Goal: Information Seeking & Learning: Understand process/instructions

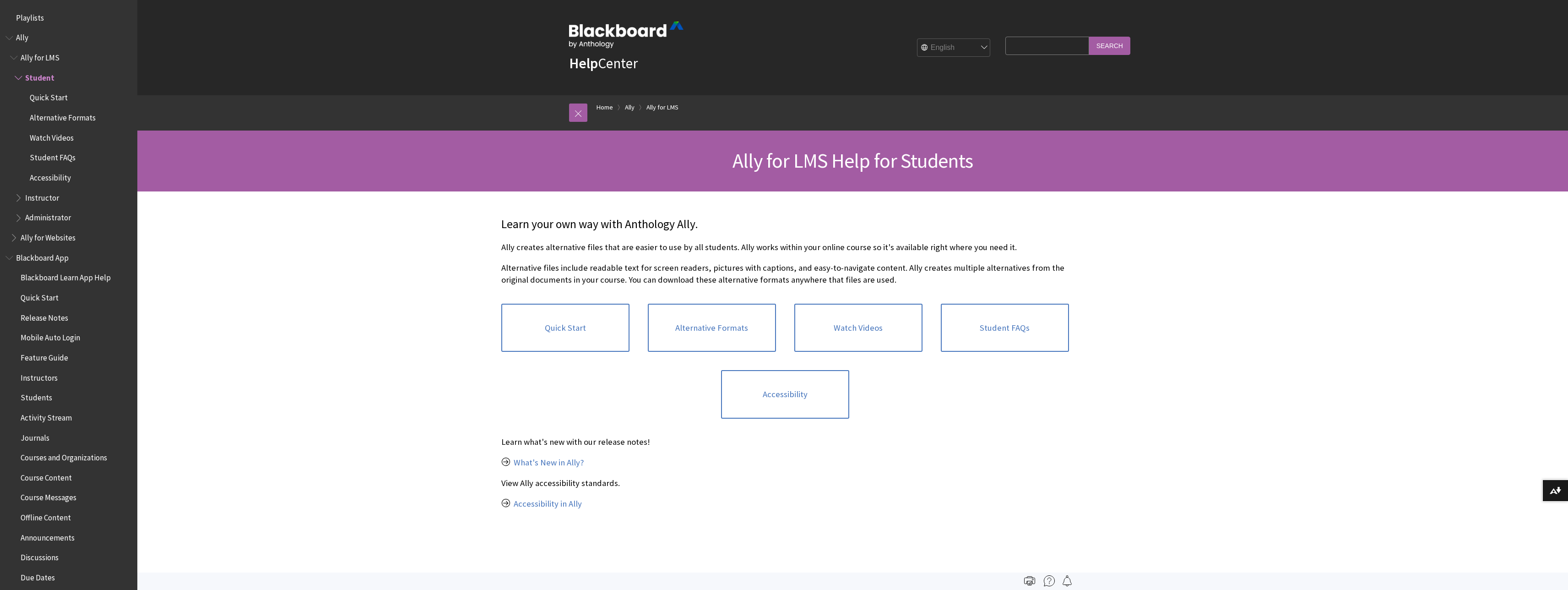
scroll to position [56, 0]
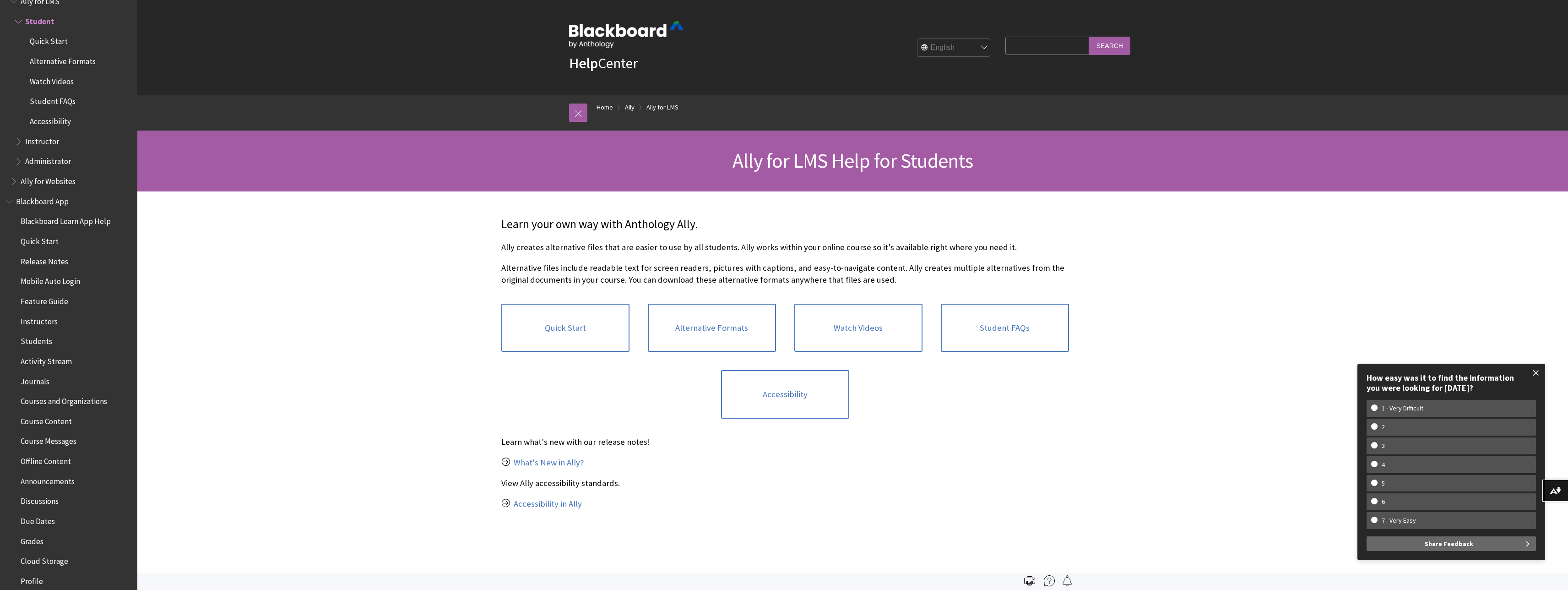
click at [1535, 372] on span at bounding box center [1535, 372] width 19 height 19
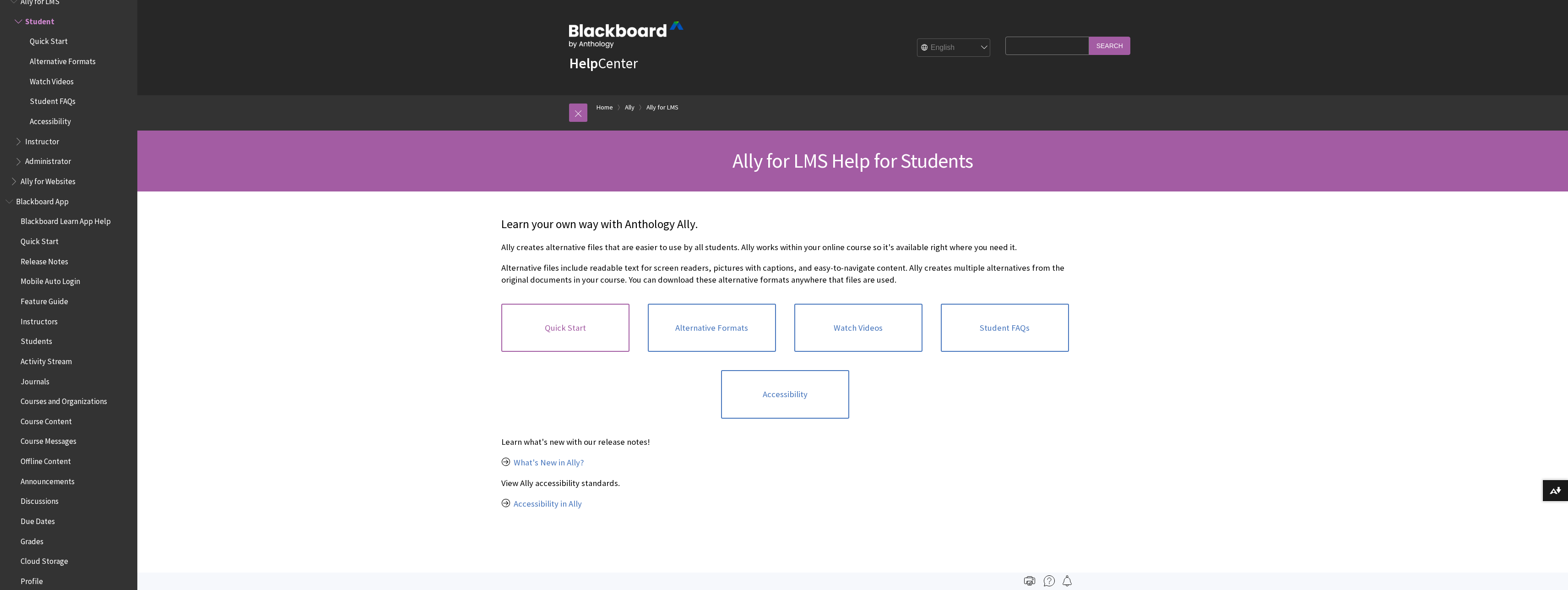
click at [566, 329] on link "Quick Start" at bounding box center [566, 328] width 128 height 48
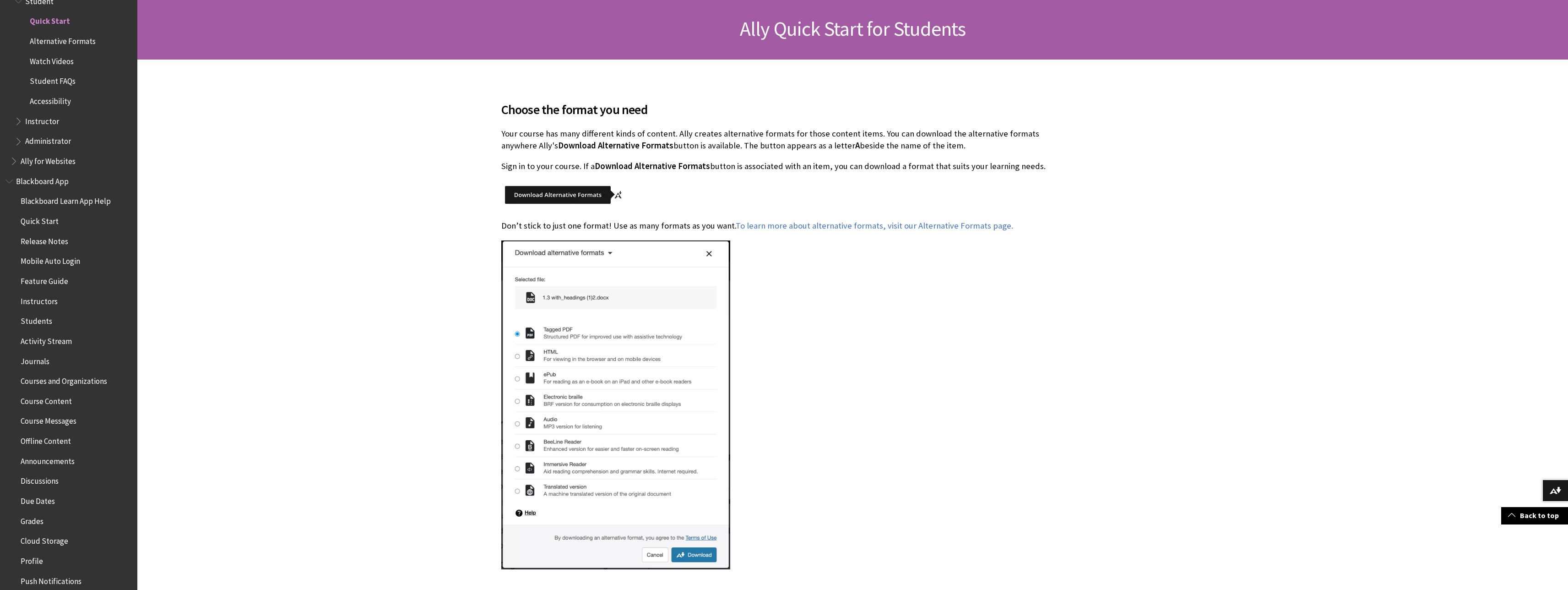
scroll to position [133, 0]
click at [828, 226] on link "To learn more about alternative formats, visit our Alternative Formats page." at bounding box center [874, 225] width 278 height 11
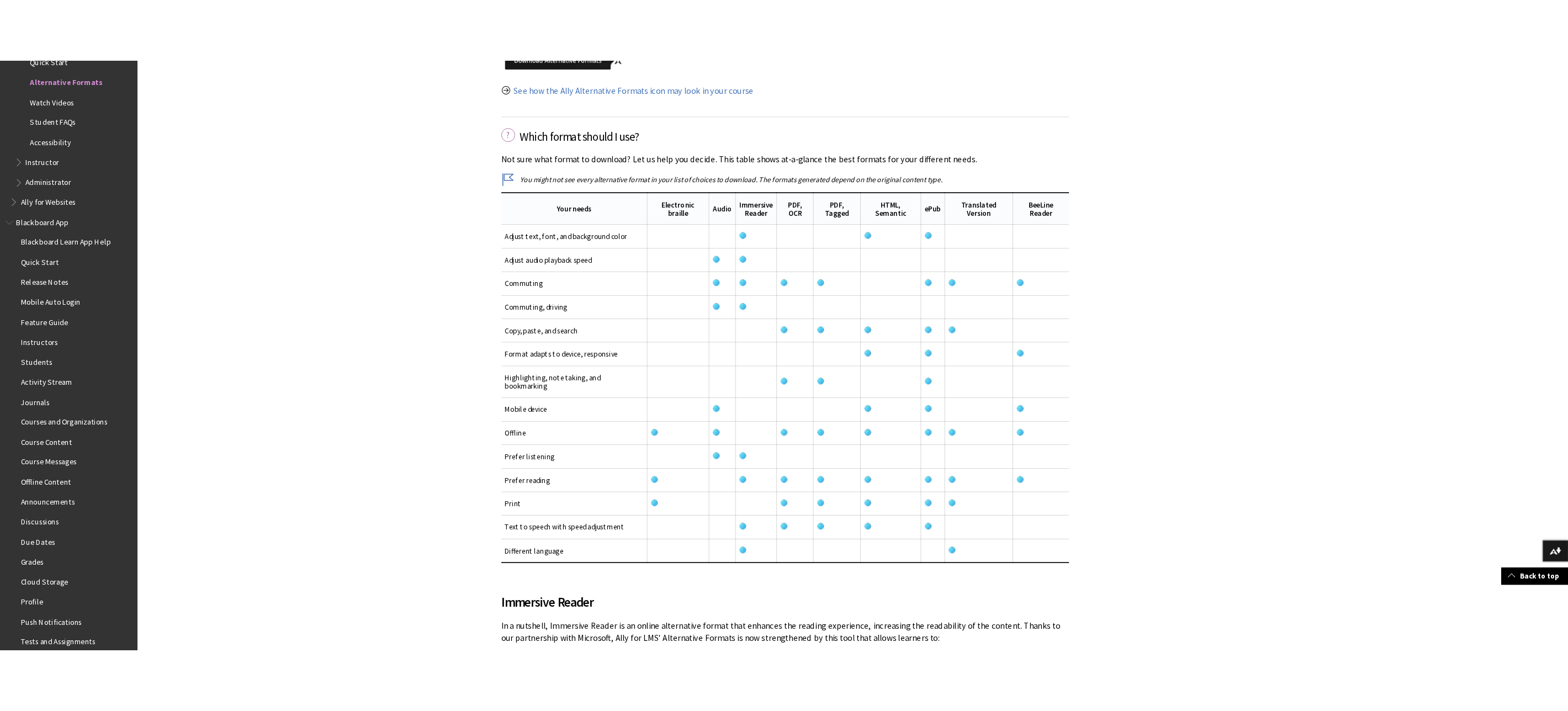
scroll to position [1538, 0]
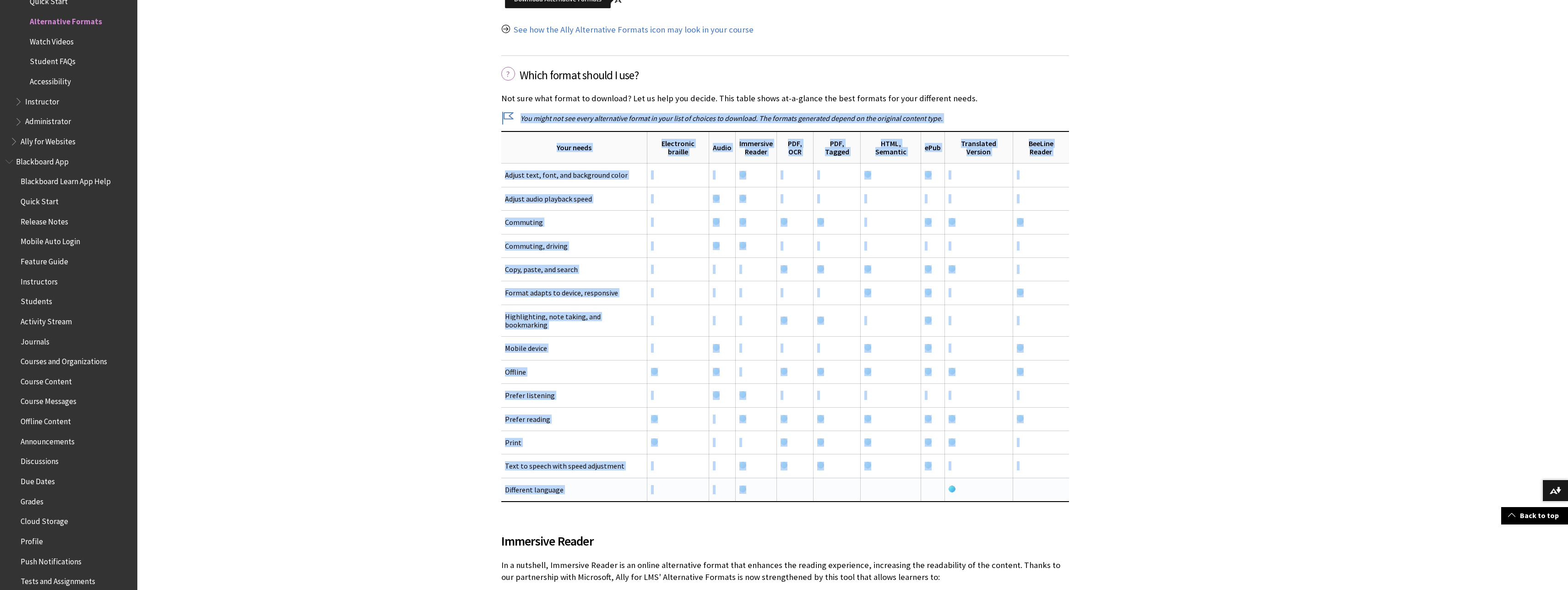
drag, startPoint x: 500, startPoint y: 131, endPoint x: 759, endPoint y: 487, distance: 440.2
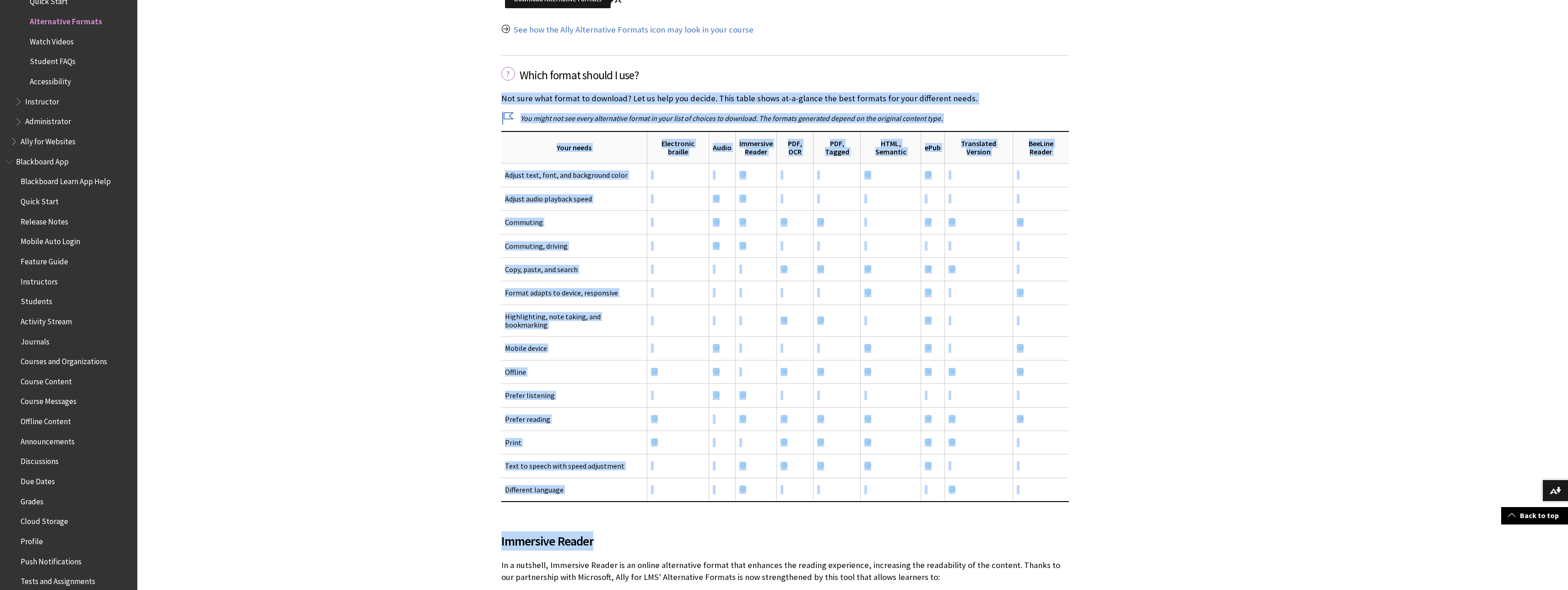
drag, startPoint x: 603, startPoint y: 533, endPoint x: 494, endPoint y: 99, distance: 447.5
copy div "Not sure what format to download? Let us help you decide. This table shows at-a…"
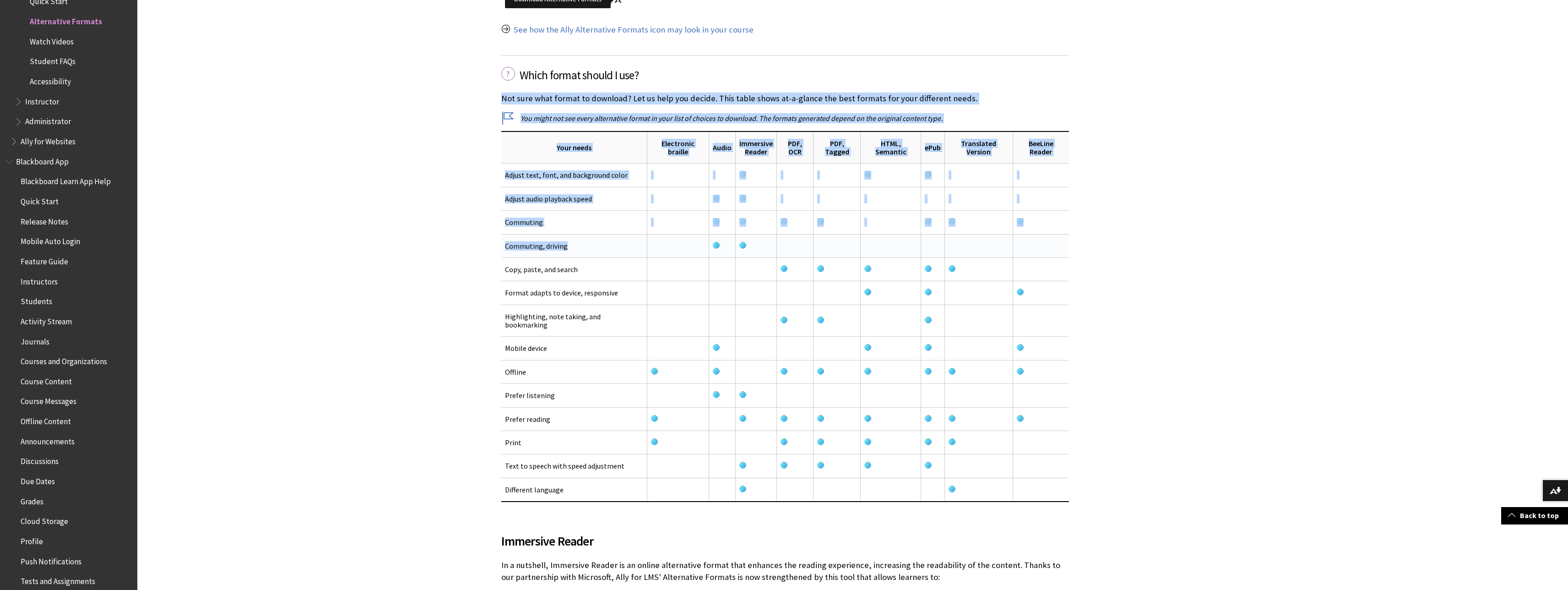
drag, startPoint x: 498, startPoint y: 97, endPoint x: 566, endPoint y: 250, distance: 167.4
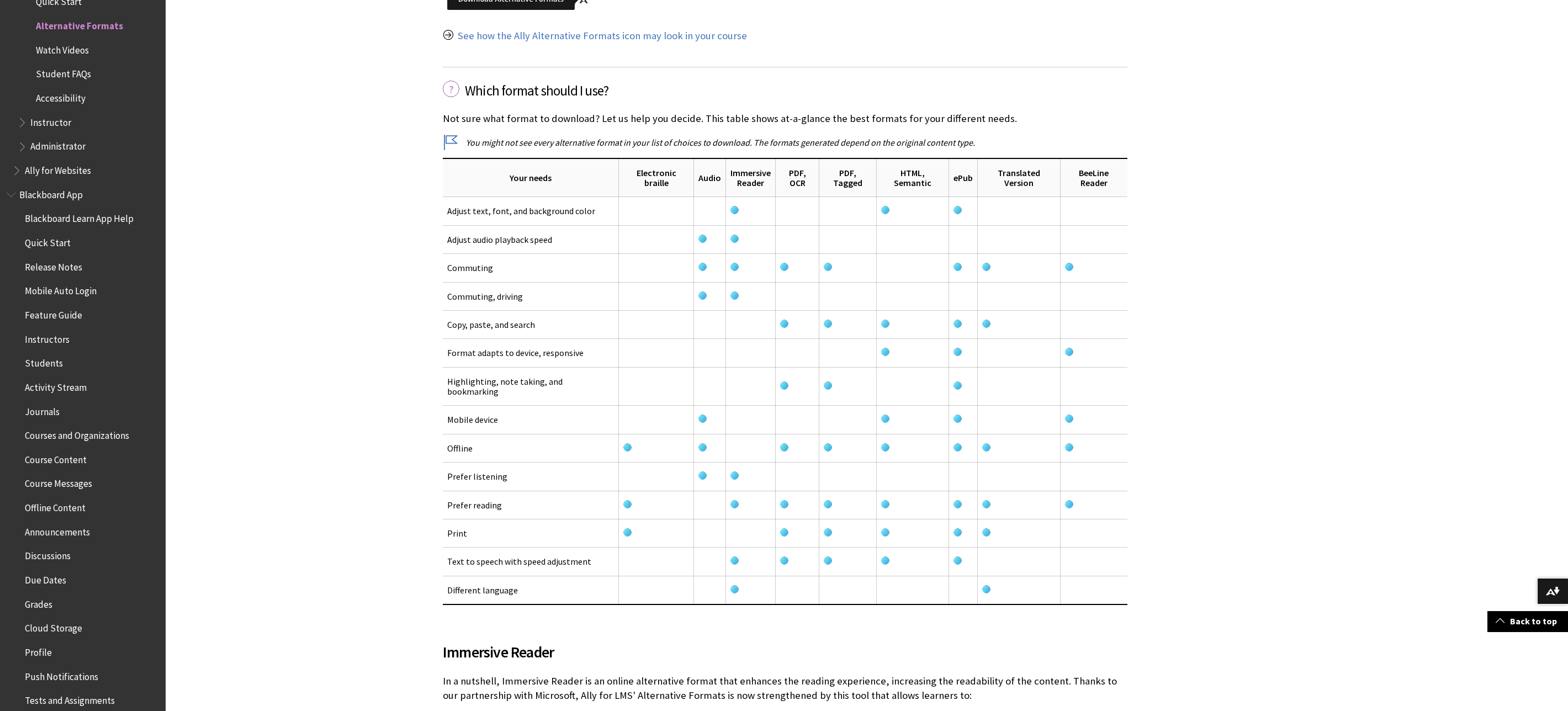
drag, startPoint x: 1064, startPoint y: 610, endPoint x: 621, endPoint y: 538, distance: 448.8
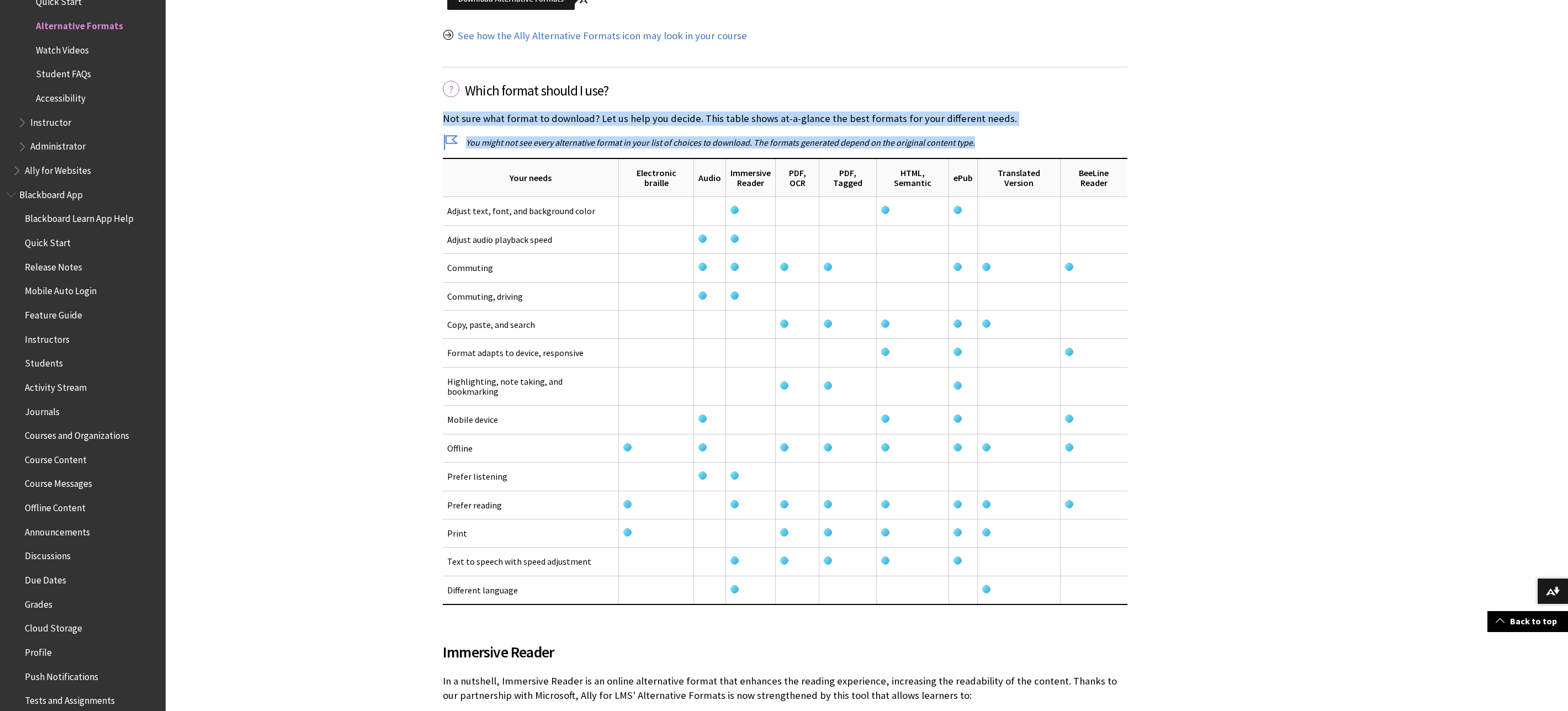
drag, startPoint x: 443, startPoint y: 120, endPoint x: 1126, endPoint y: 599, distance: 834.2
click at [1126, 599] on div "Which format should I use? Not sure what format to download? Let us help you de…" at bounding box center [784, 334] width 684 height 561
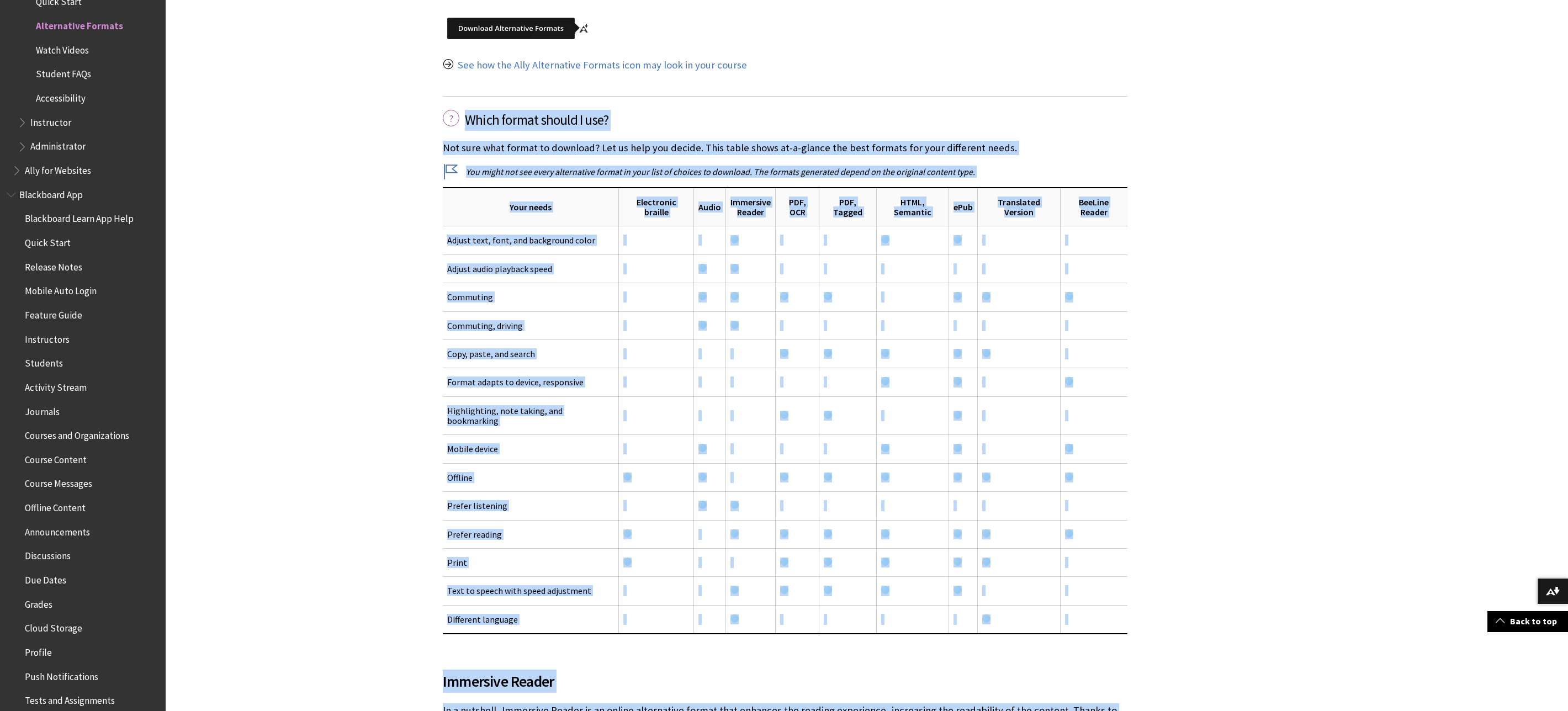
scroll to position [1648, 0]
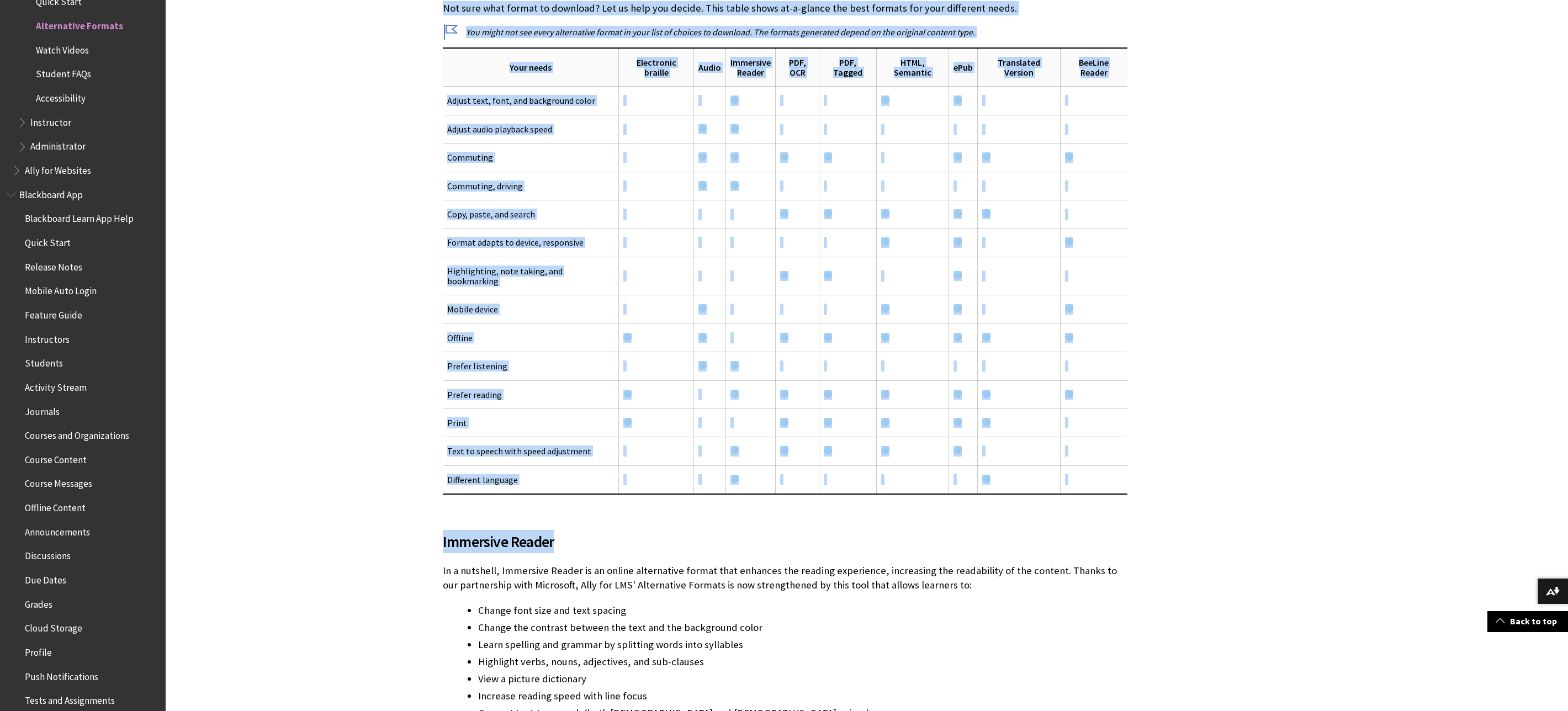
drag, startPoint x: 433, startPoint y: 160, endPoint x: 871, endPoint y: 531, distance: 574.0
copy div "Which format should I use? Not sure what format to download? Let us help you de…"
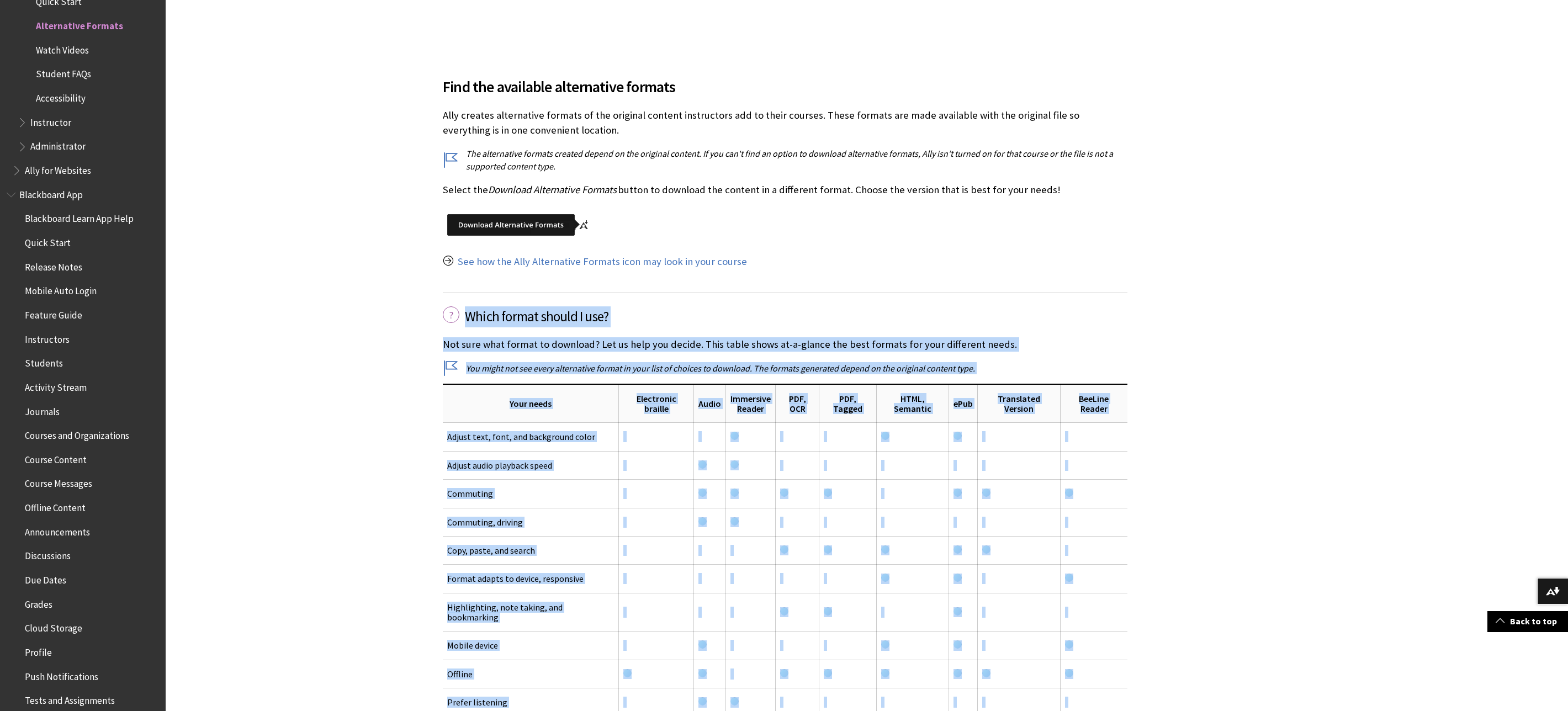
scroll to position [1324, 0]
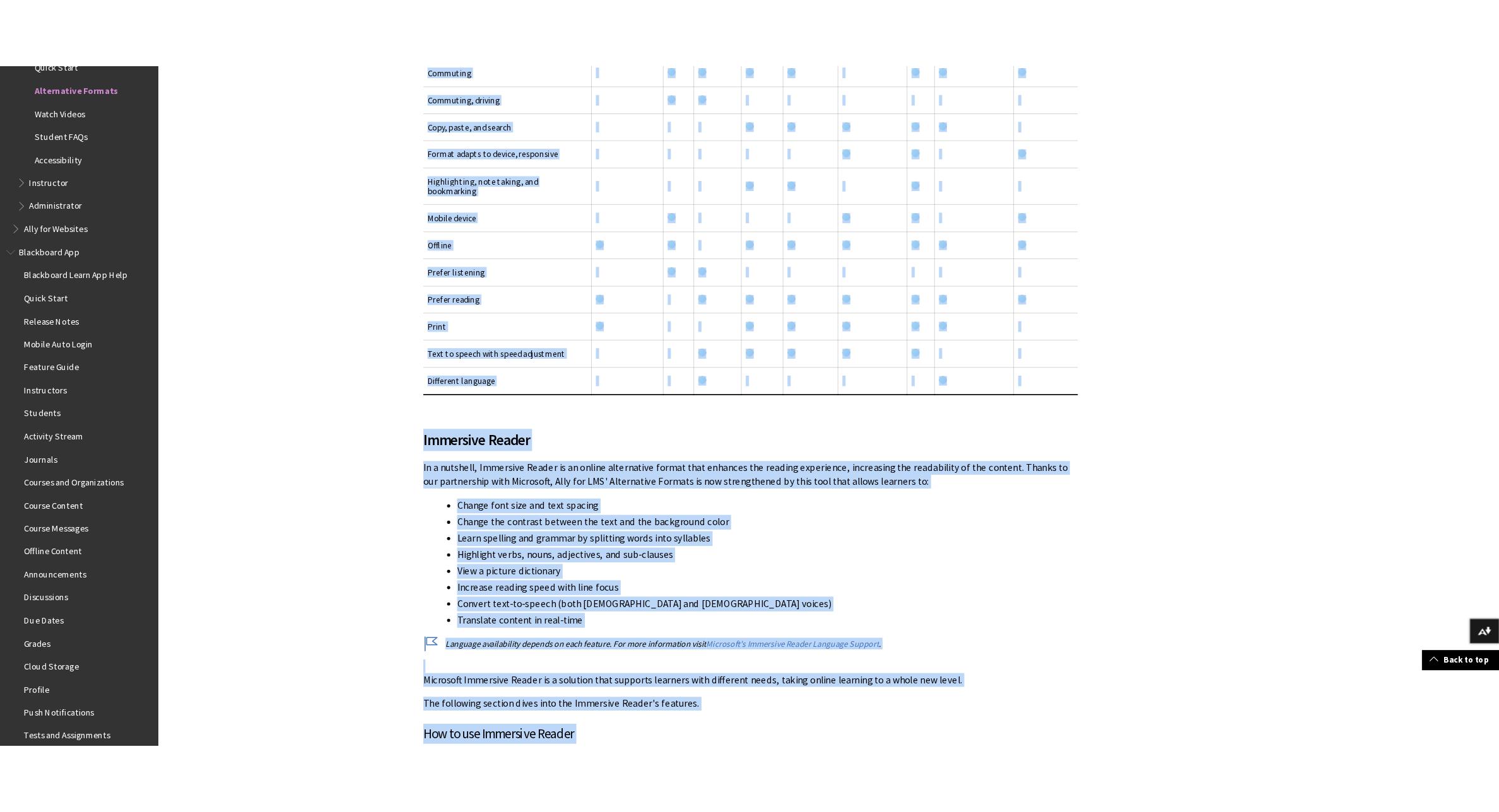
scroll to position [2072, 0]
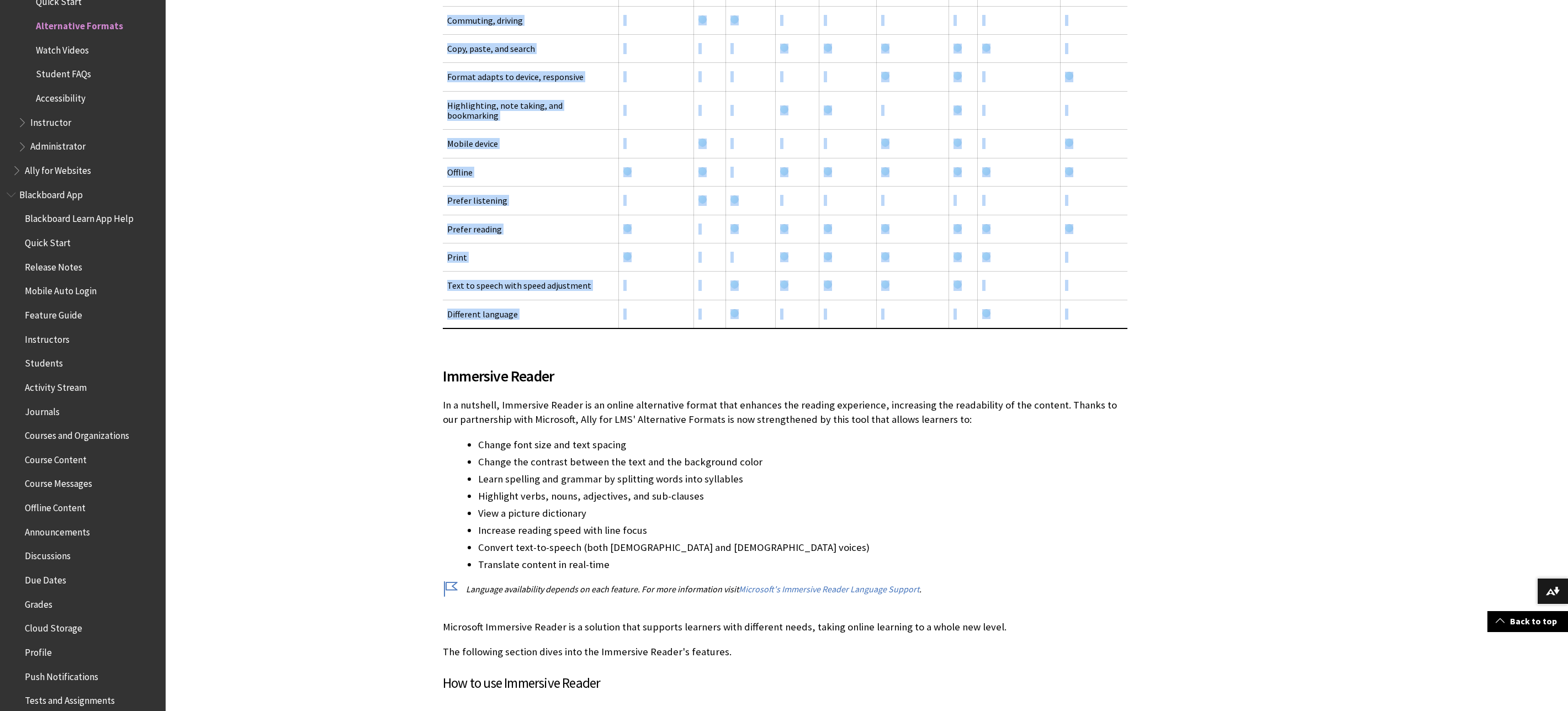
drag, startPoint x: 436, startPoint y: 306, endPoint x: 830, endPoint y: 350, distance: 396.4
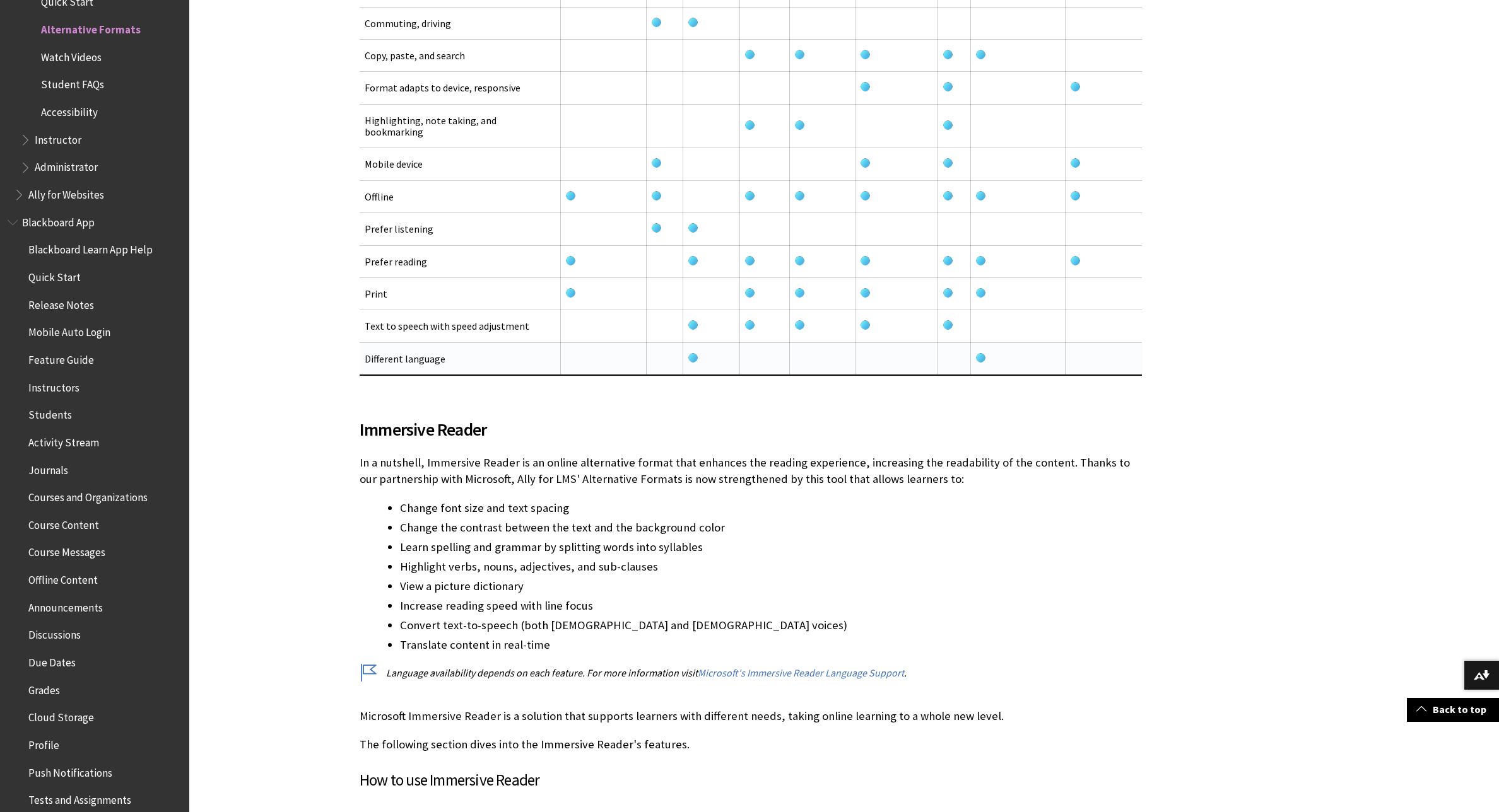
click at [921, 351] on td at bounding box center [896, 359] width 83 height 32
click at [417, 349] on td "Different language" at bounding box center [461, 359] width 202 height 32
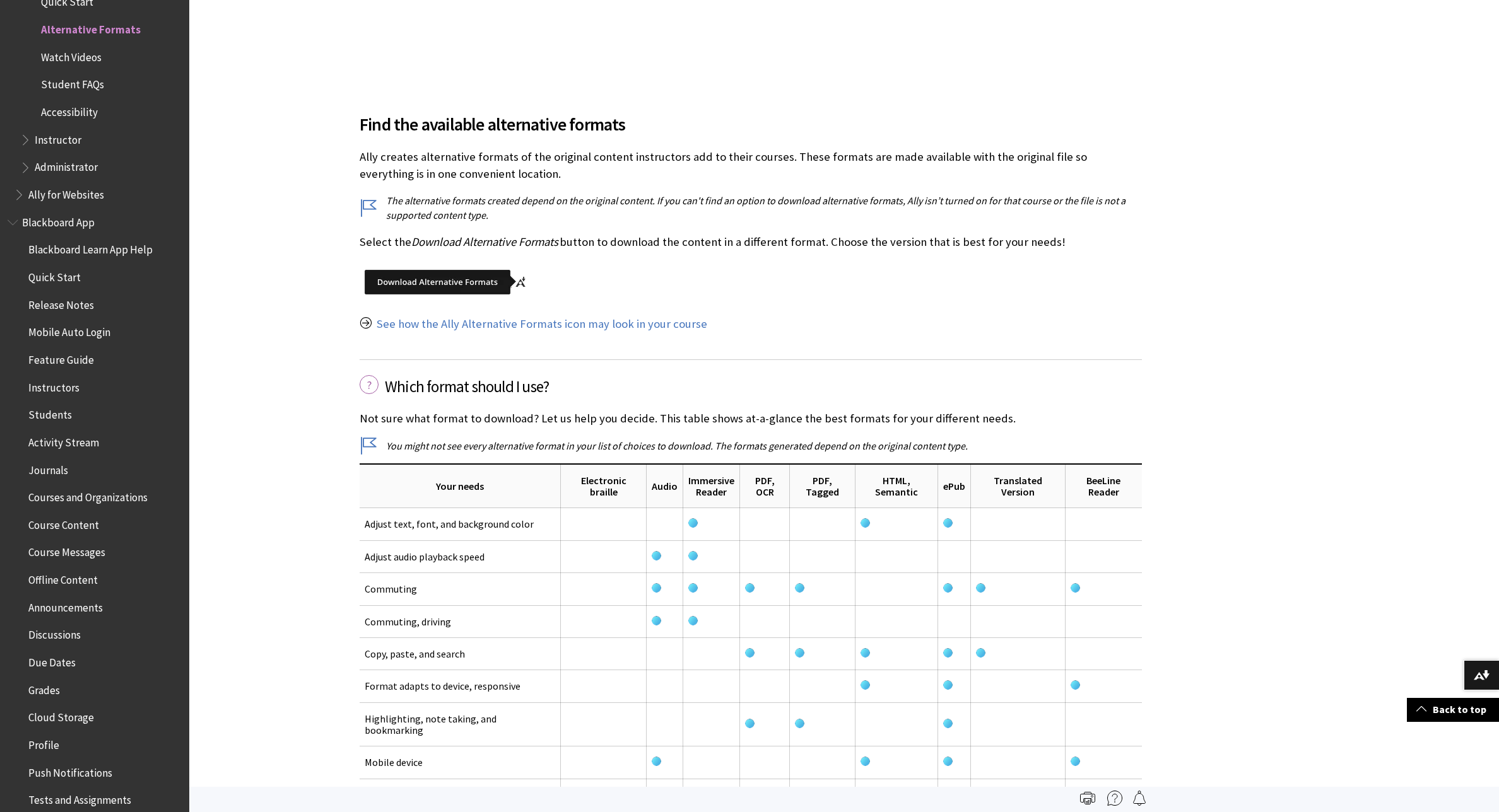
scroll to position [1439, 0]
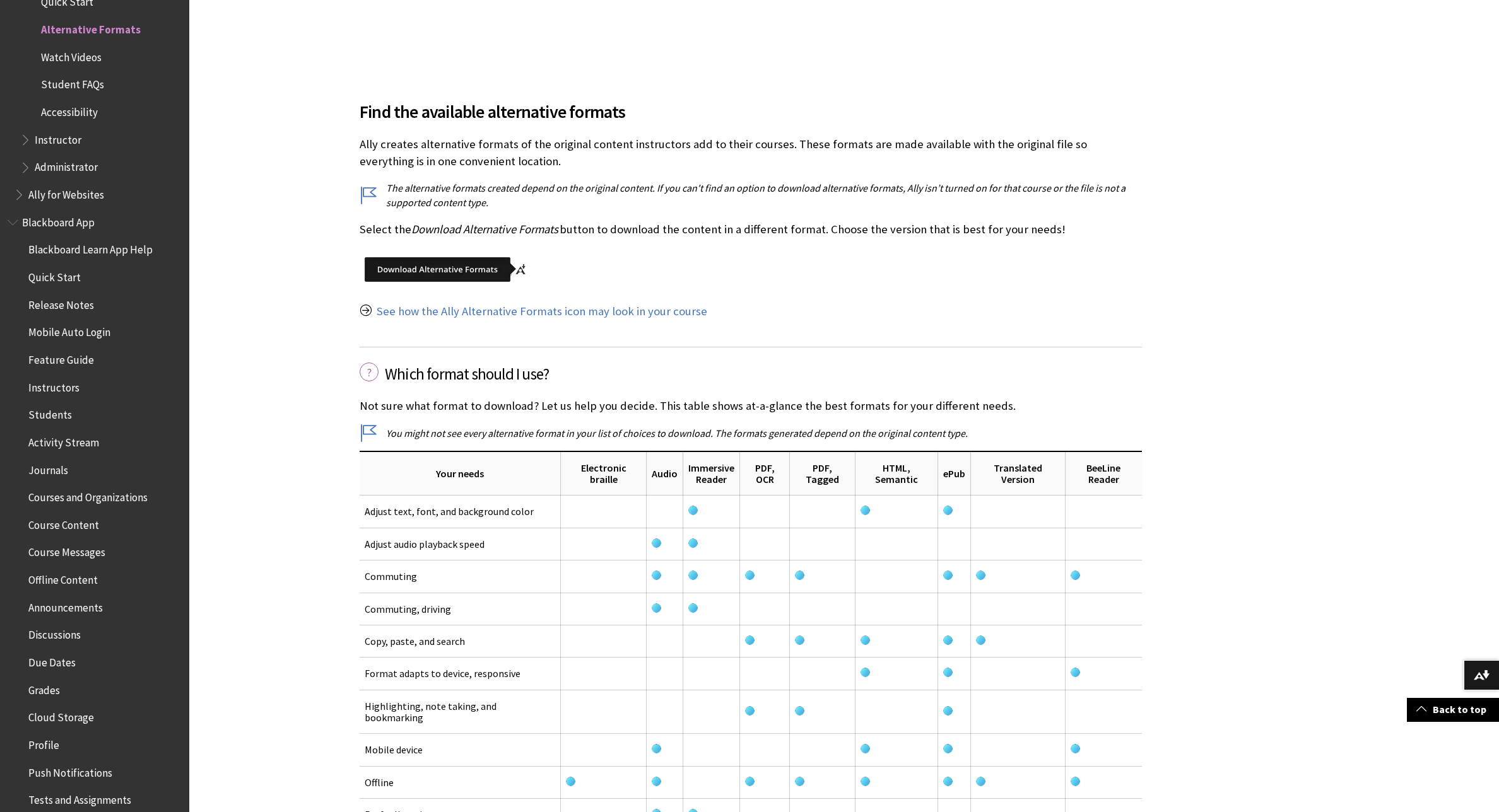
scroll to position [1492, 0]
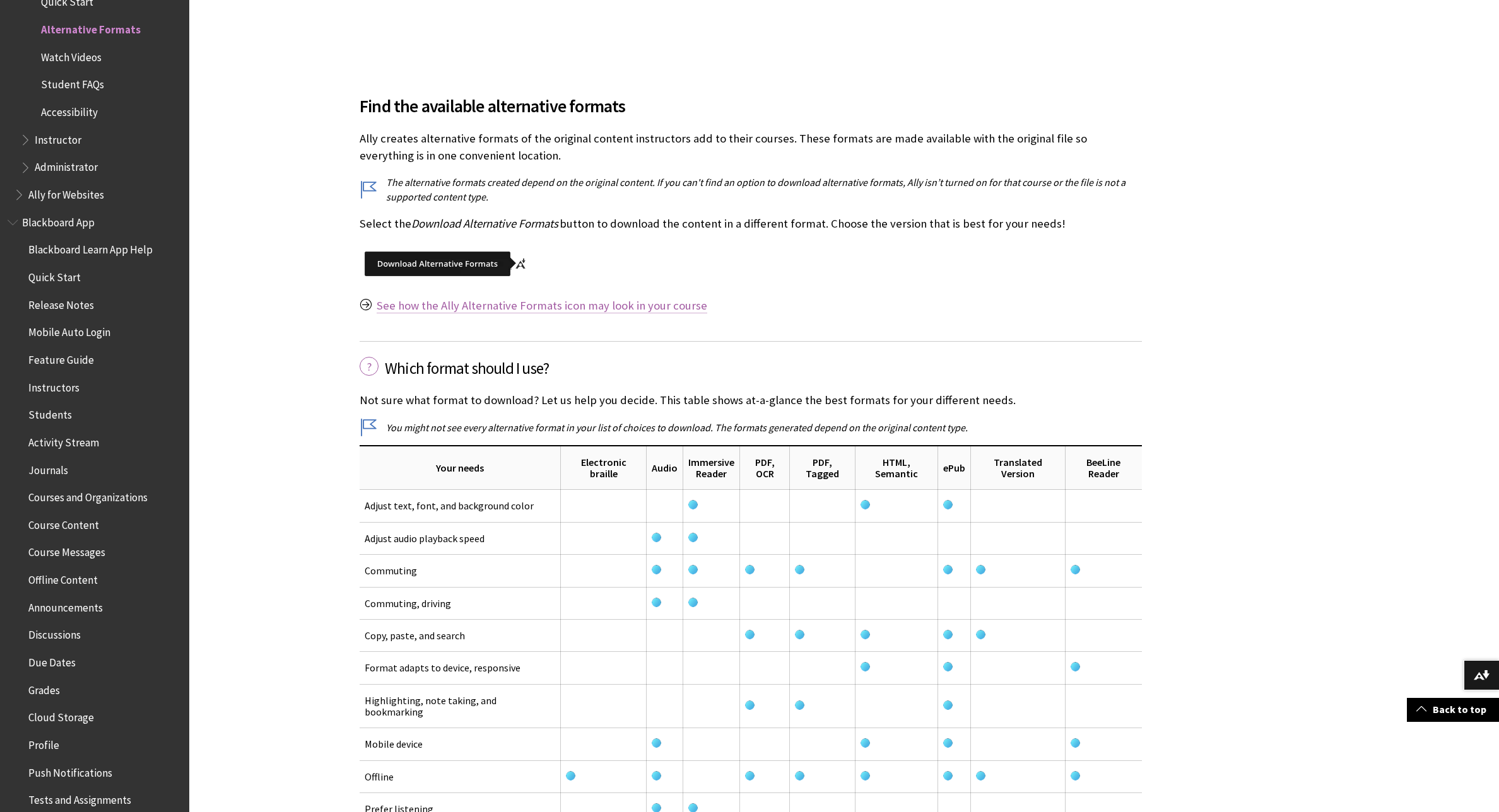
click at [660, 309] on link "See how the Ally Alternative Formats icon may look in your course" at bounding box center [542, 306] width 330 height 15
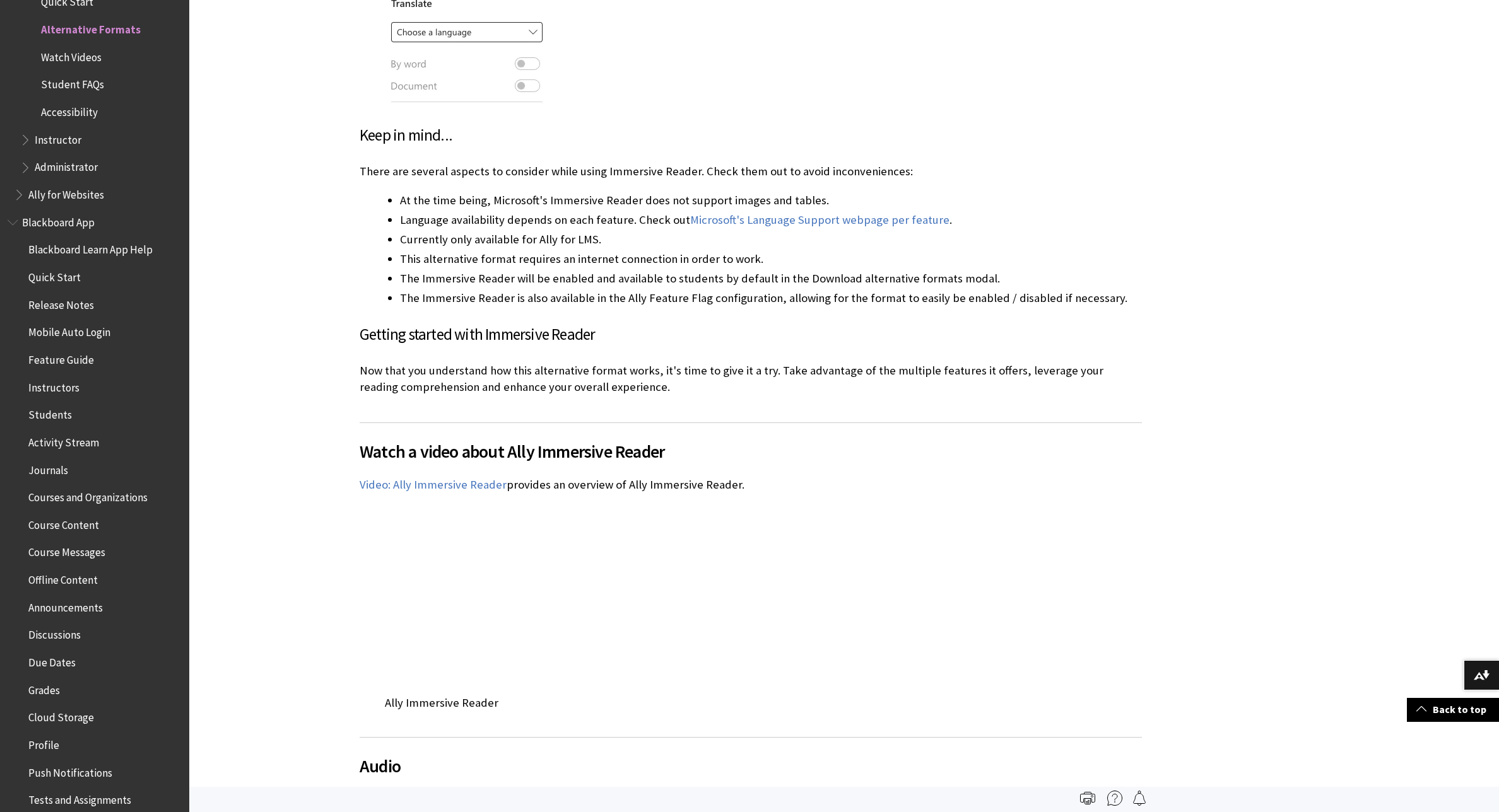
scroll to position [4627, 0]
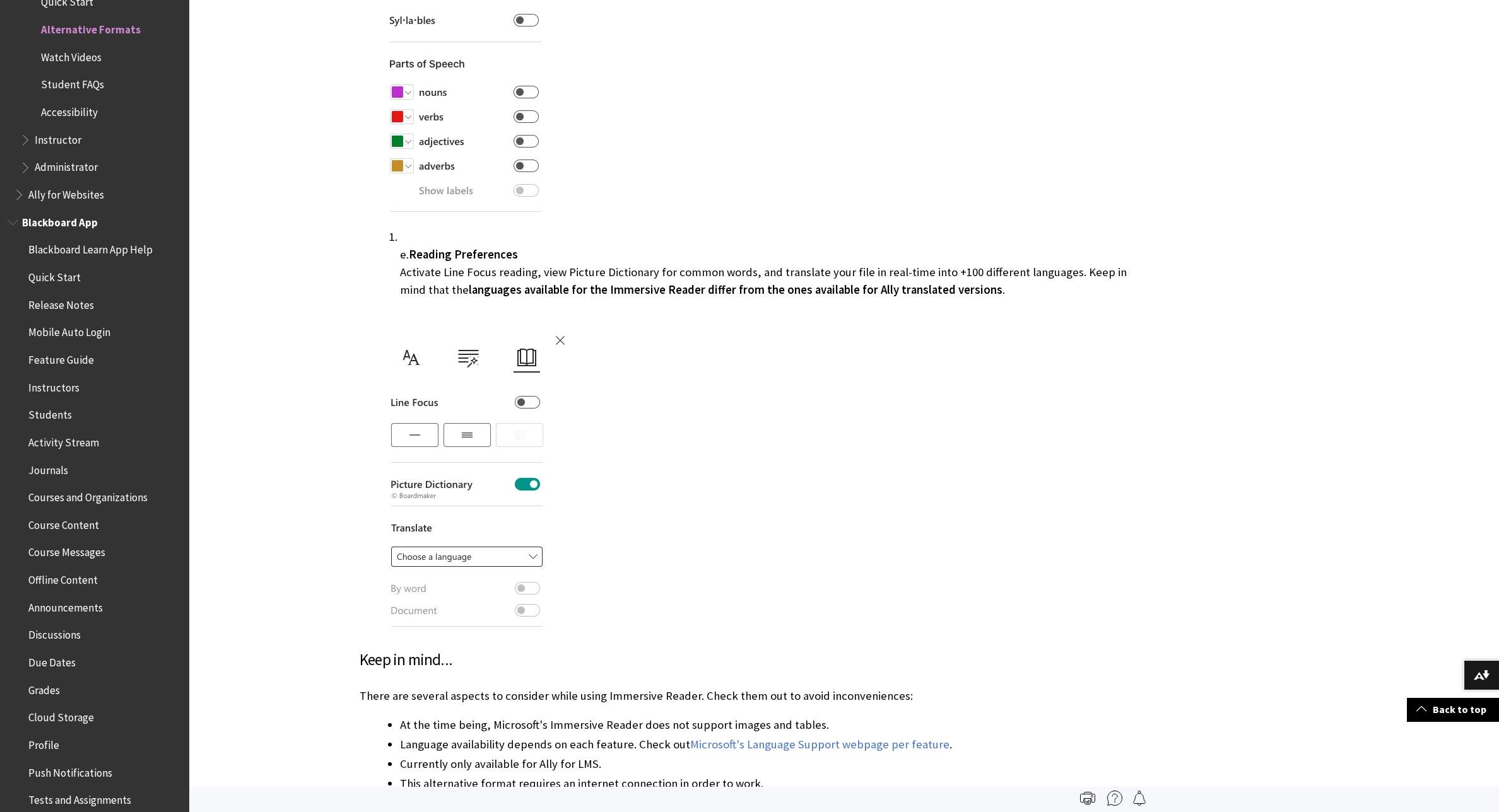
click at [59, 418] on span "Students" at bounding box center [50, 412] width 43 height 17
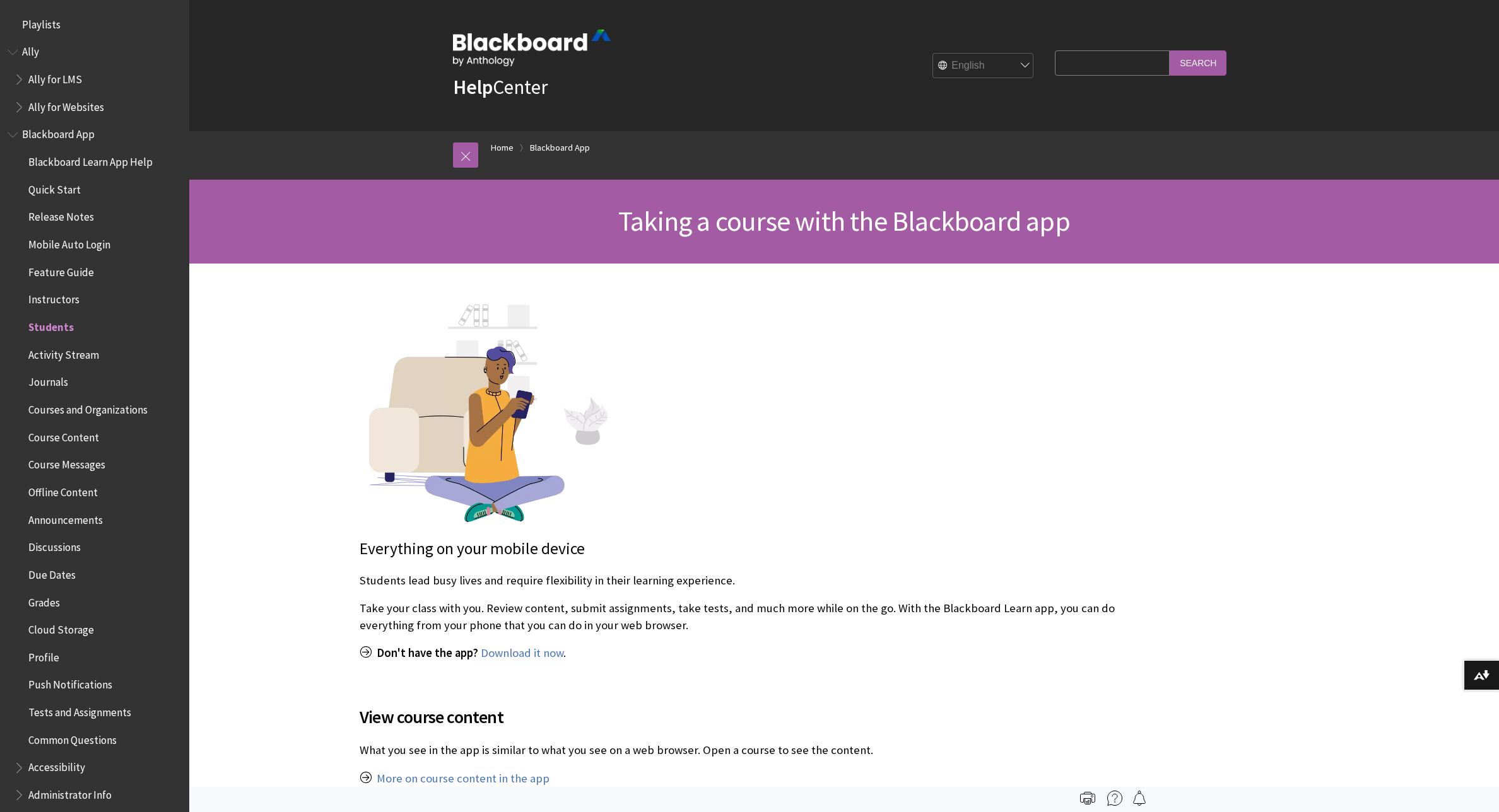
scroll to position [298, 0]
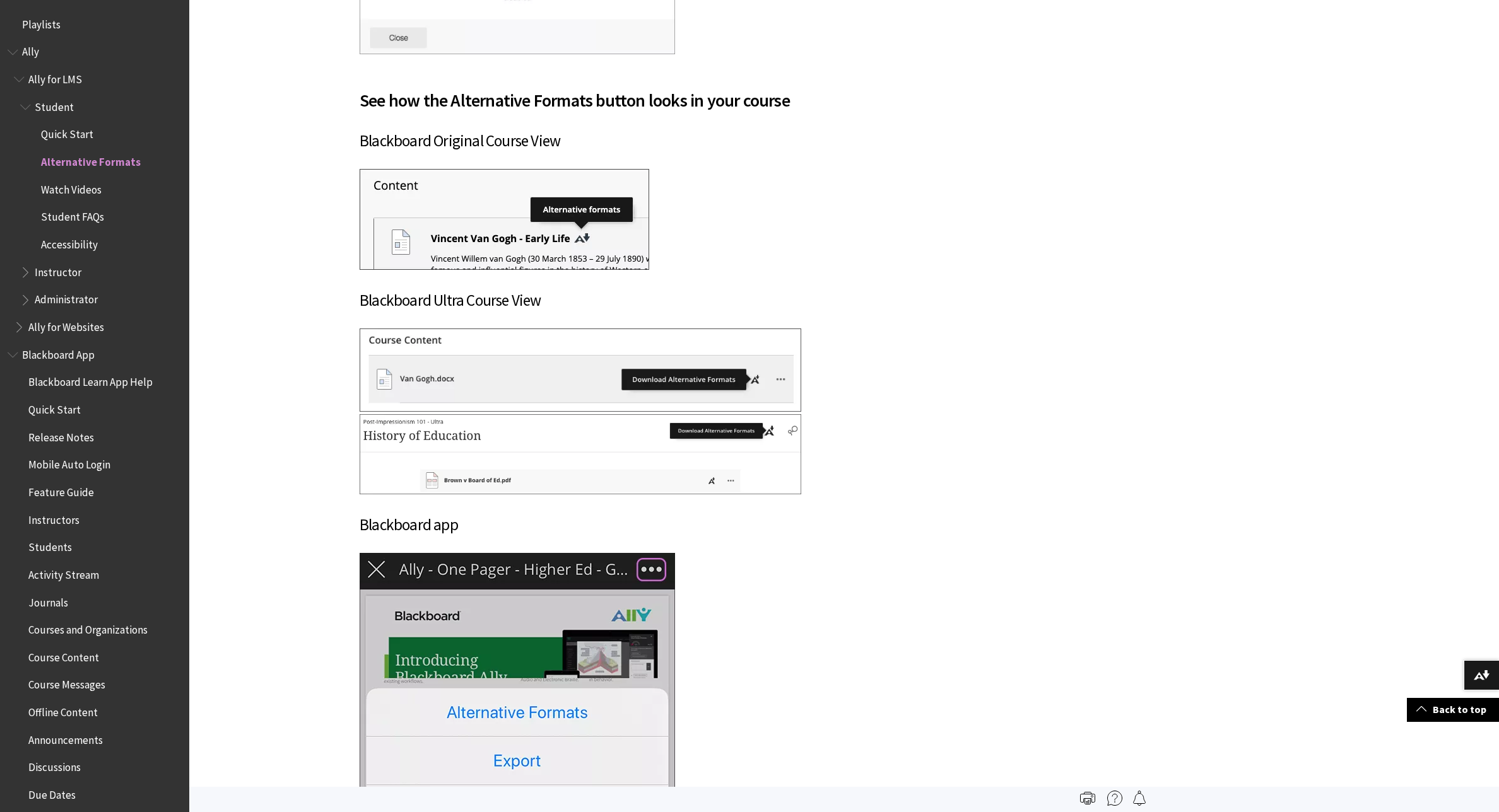
click at [60, 105] on span "Student" at bounding box center [54, 104] width 39 height 17
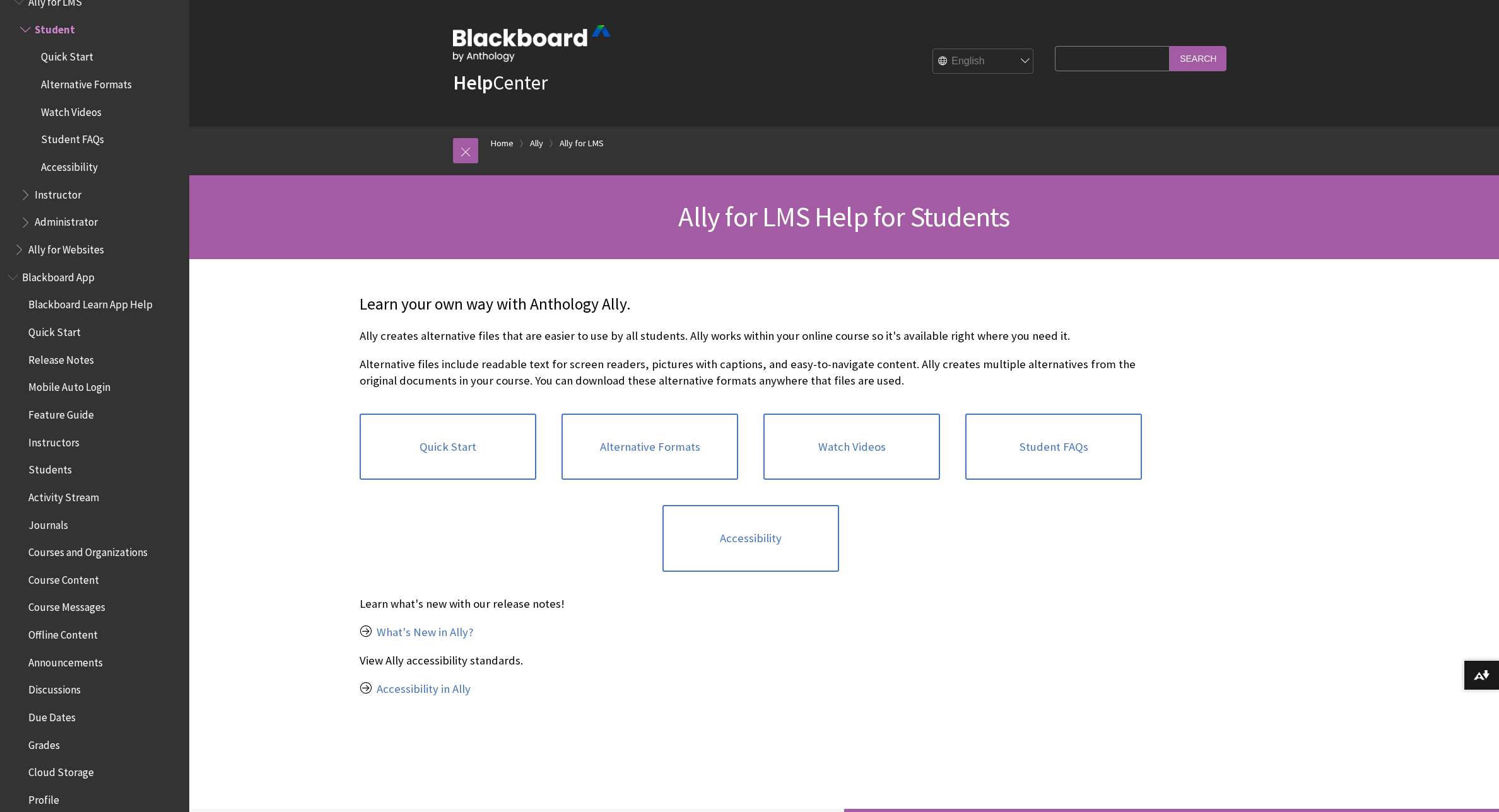
scroll to position [5, 0]
click at [440, 687] on link "Accessibility in Ally" at bounding box center [424, 688] width 94 height 15
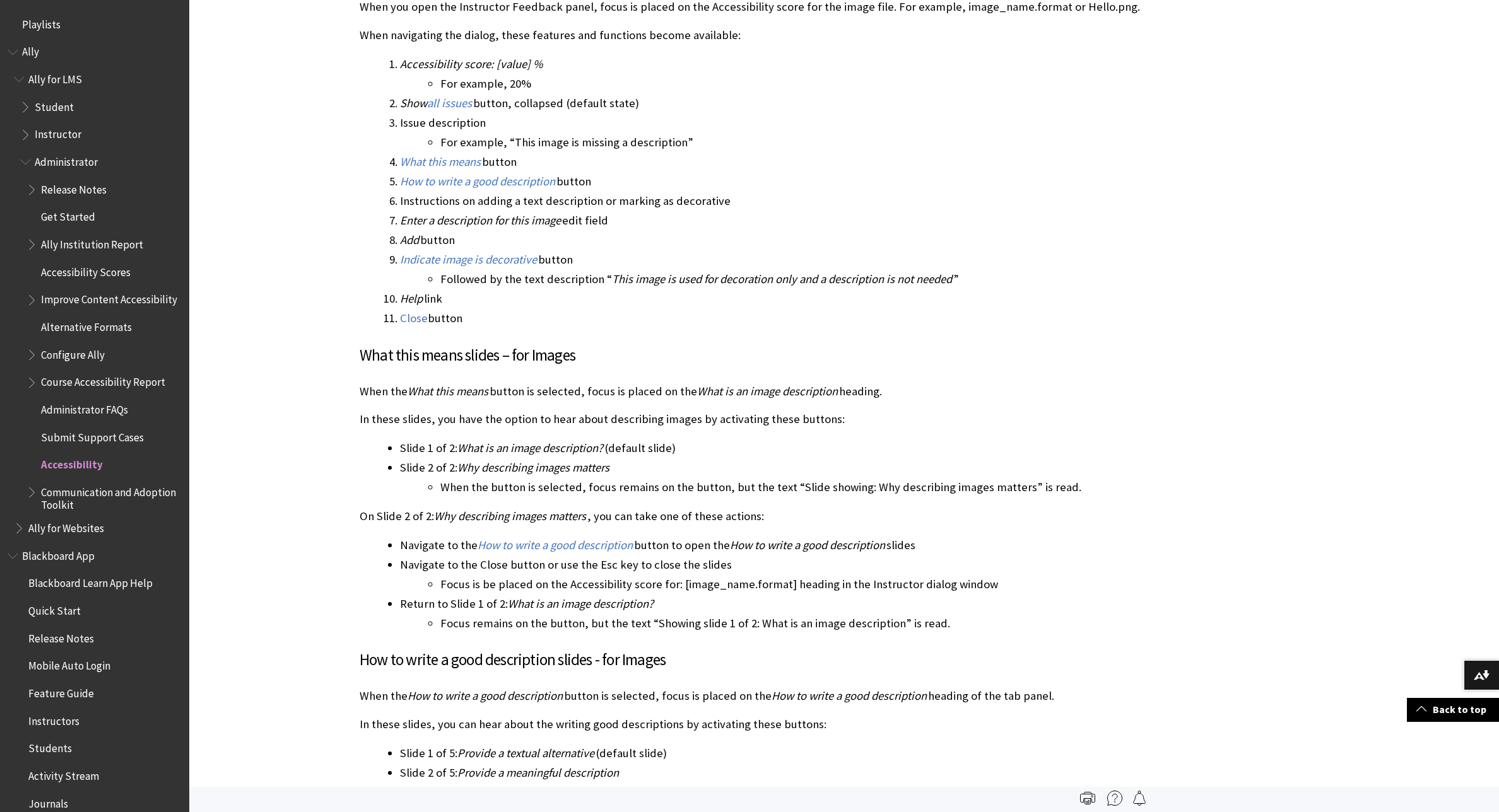
scroll to position [1056, 0]
click at [24, 111] on span "Book outline for Anthology Ally Help" at bounding box center [26, 104] width 13 height 16
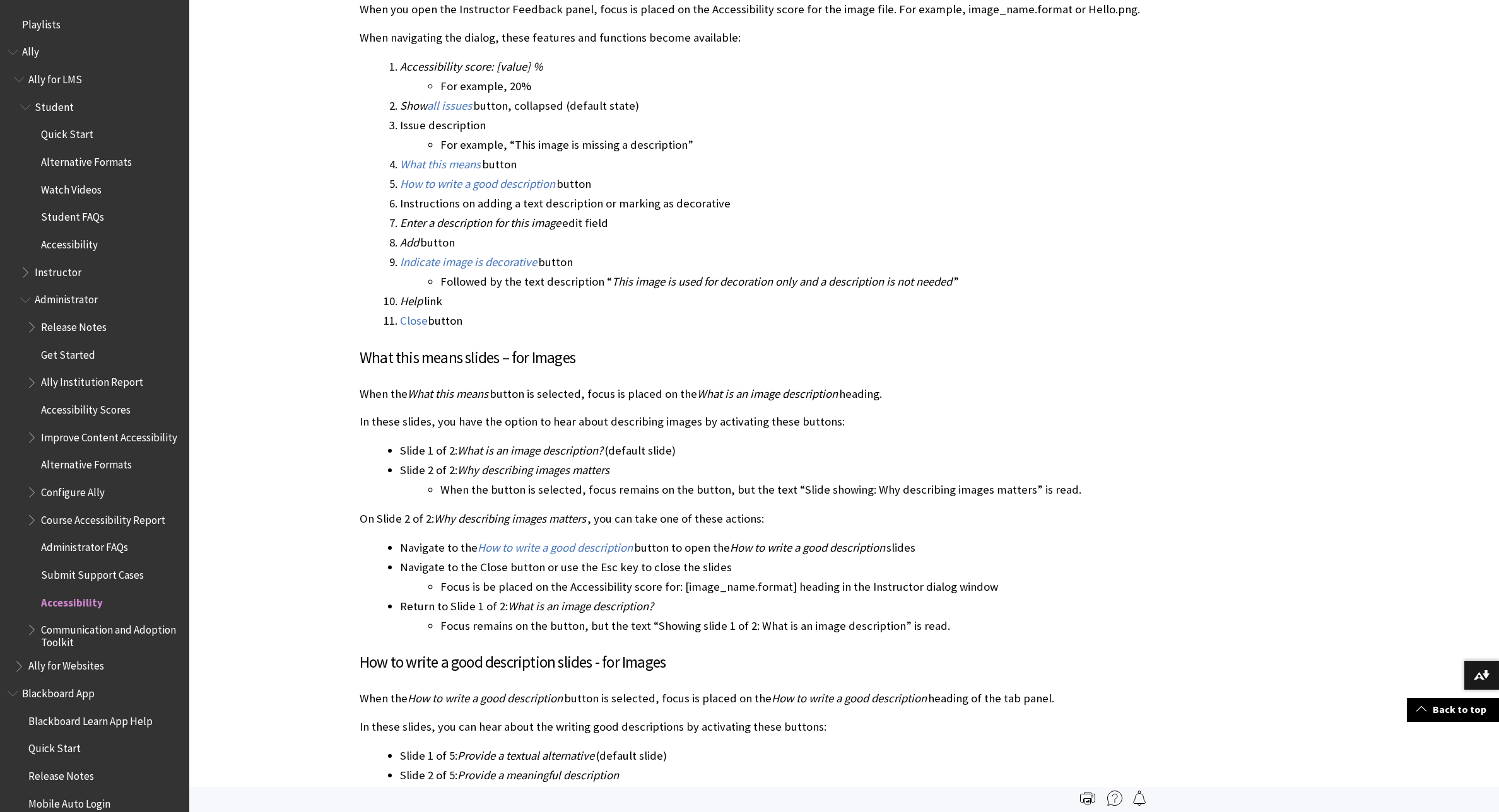
click at [58, 136] on span "Quick Start" at bounding box center [67, 132] width 52 height 17
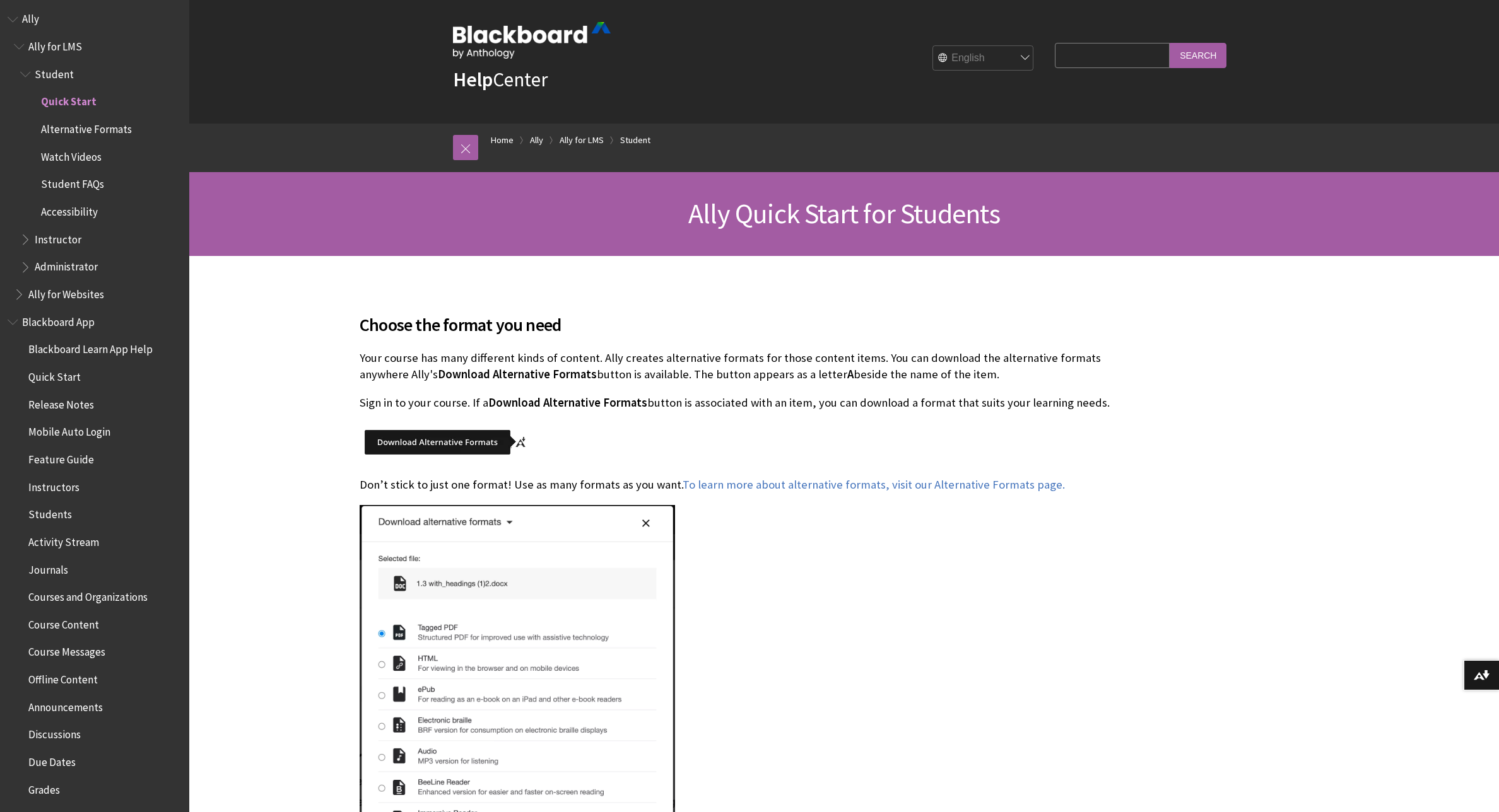
scroll to position [12, 0]
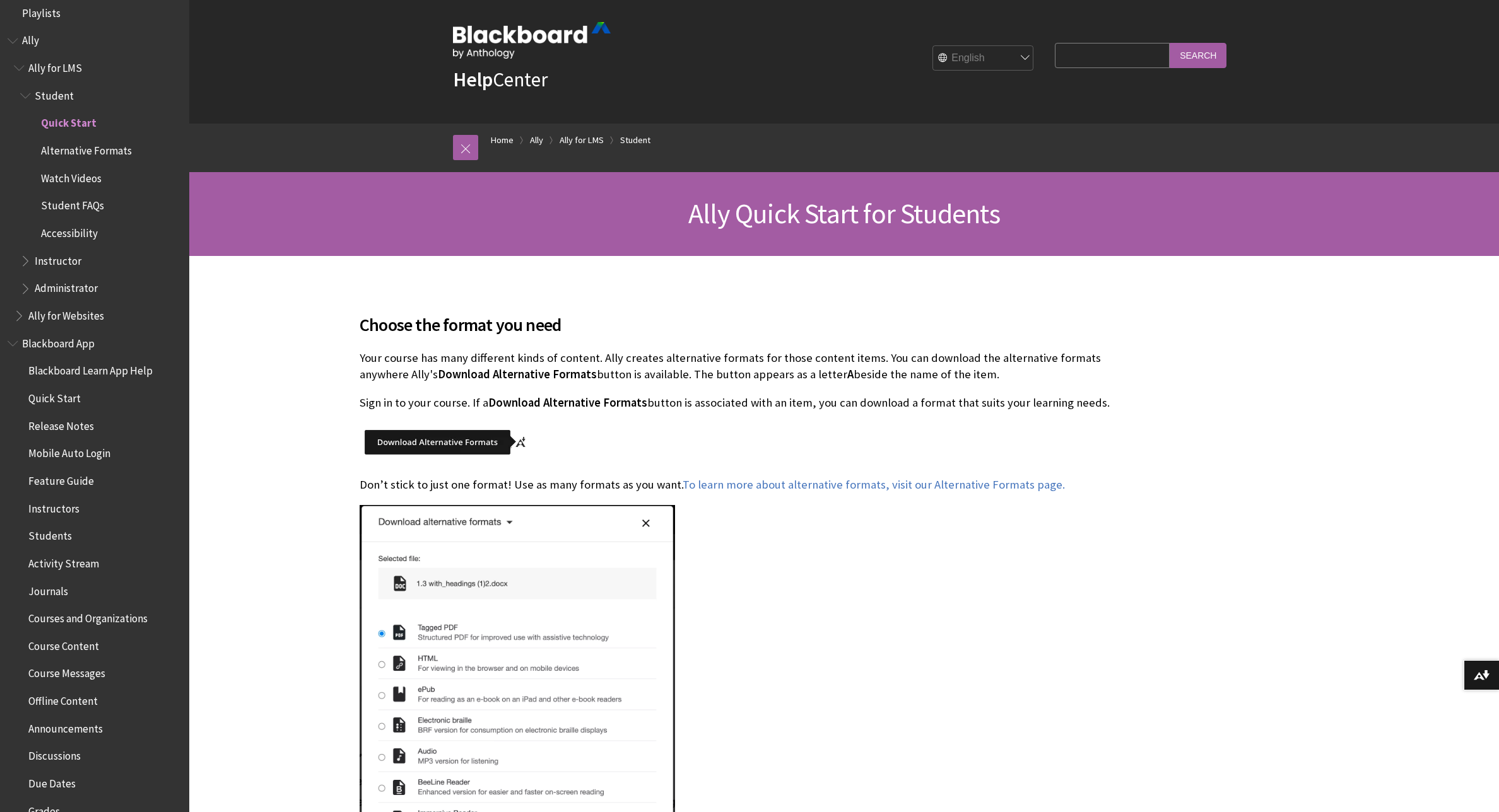
click at [12, 117] on ul "Ally for LMS Student Quick Start Alternative Formats Watch Videos Student FAQs …" at bounding box center [94, 192] width 174 height 269
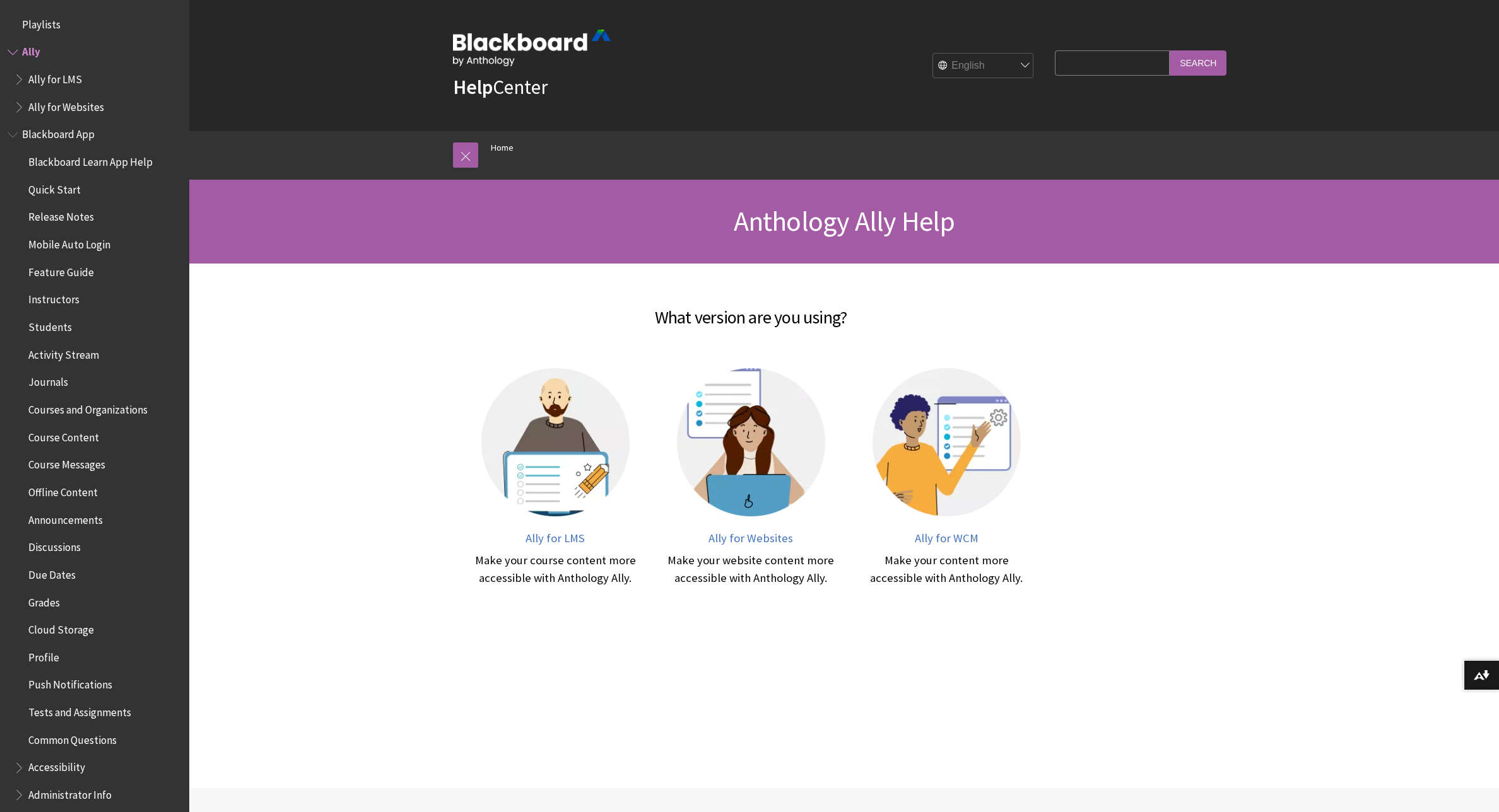
click at [18, 76] on span "Book outline for Anthology Ally Help" at bounding box center [20, 76] width 13 height 16
click at [25, 104] on span "Book outline for Anthology Ally Help" at bounding box center [26, 104] width 13 height 16
click at [85, 192] on span "Watch Videos" at bounding box center [71, 187] width 60 height 17
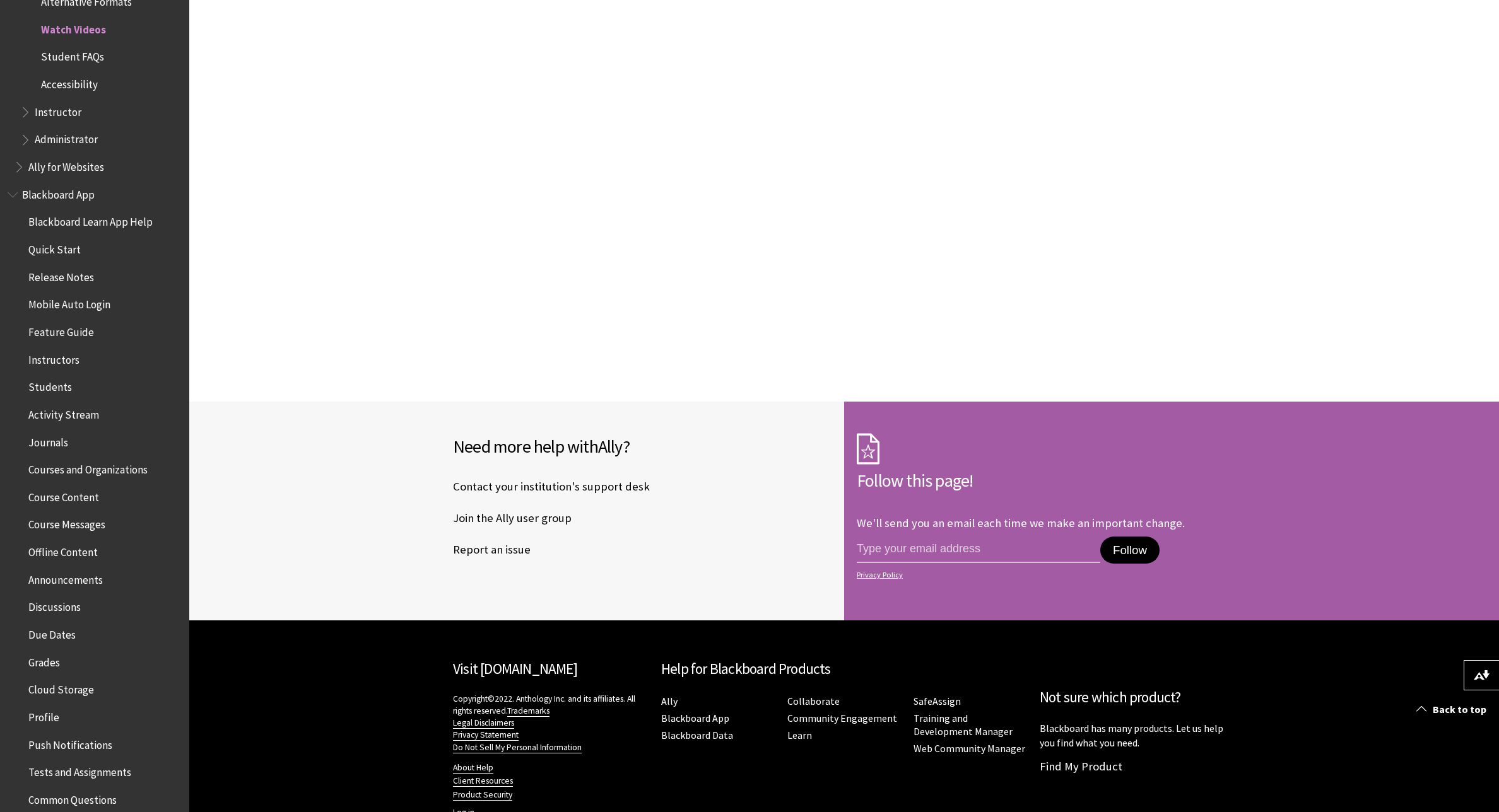
scroll to position [460, 0]
